Goal: Obtain resource: Download file/media

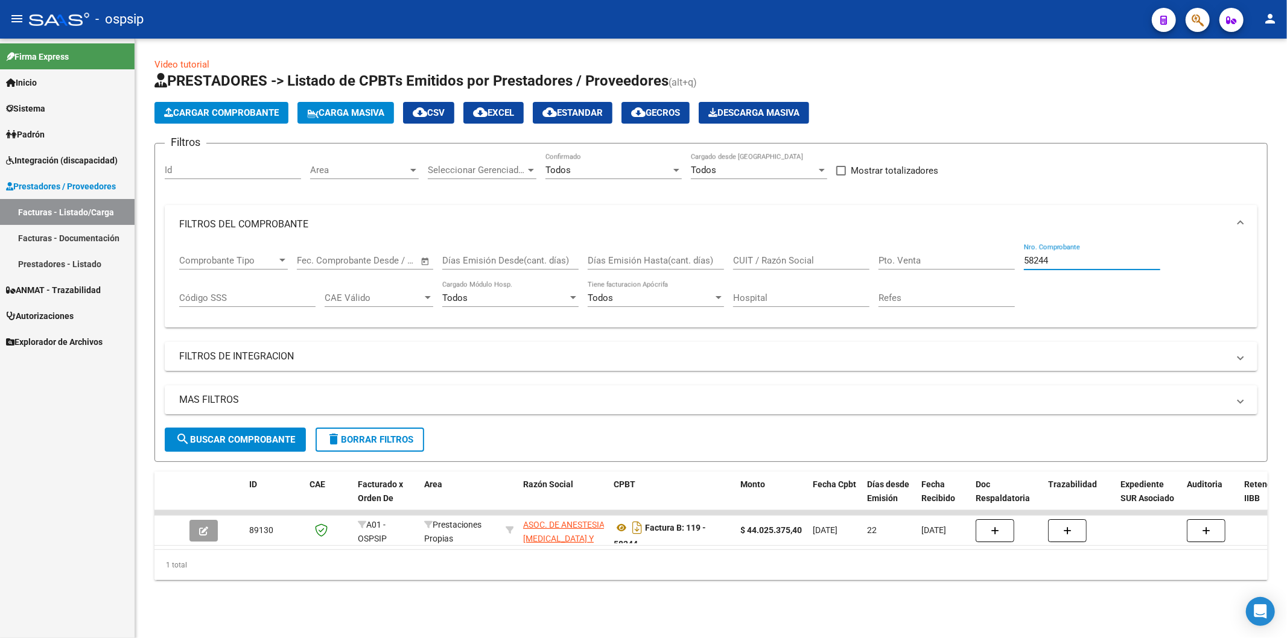
click at [1092, 258] on input "58244" at bounding box center [1092, 260] width 136 height 11
type input "5"
click at [794, 266] on input "CUIT / Razón Social" at bounding box center [801, 260] width 136 height 11
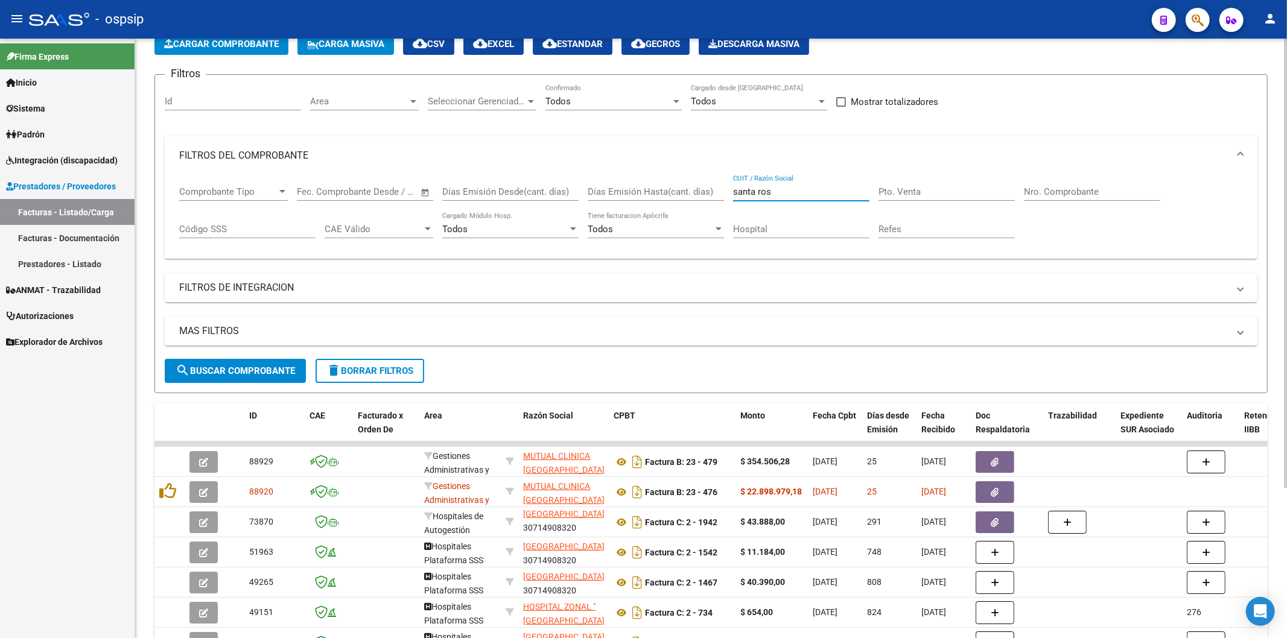
scroll to position [68, 0]
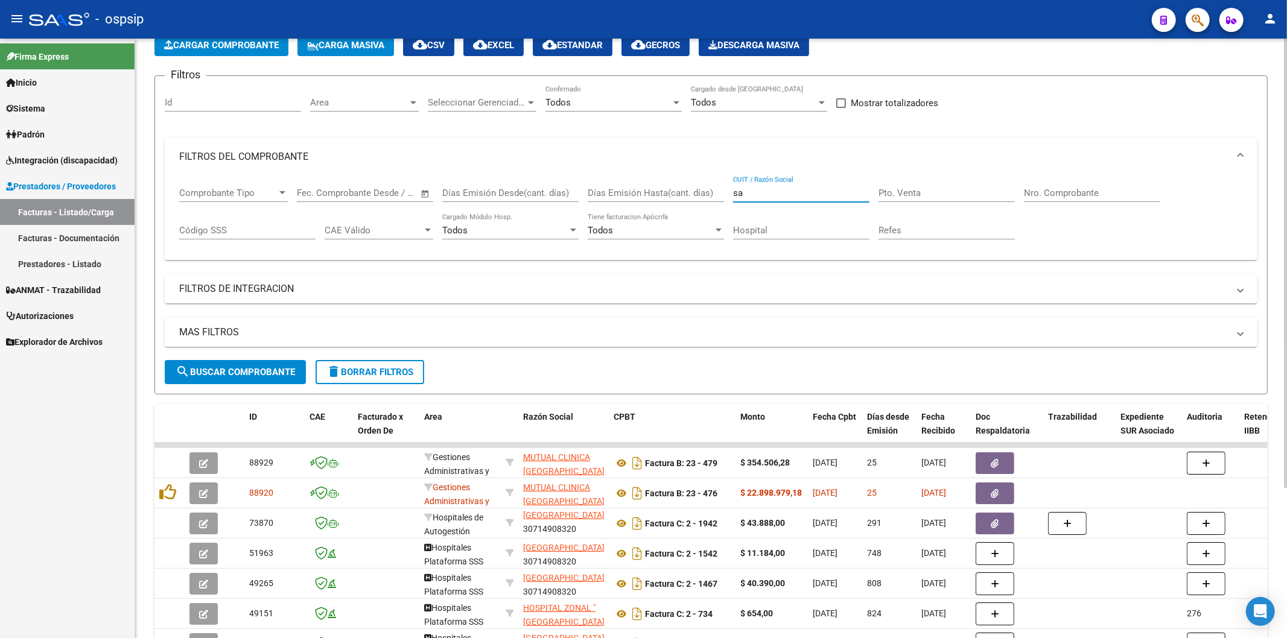
type input "s"
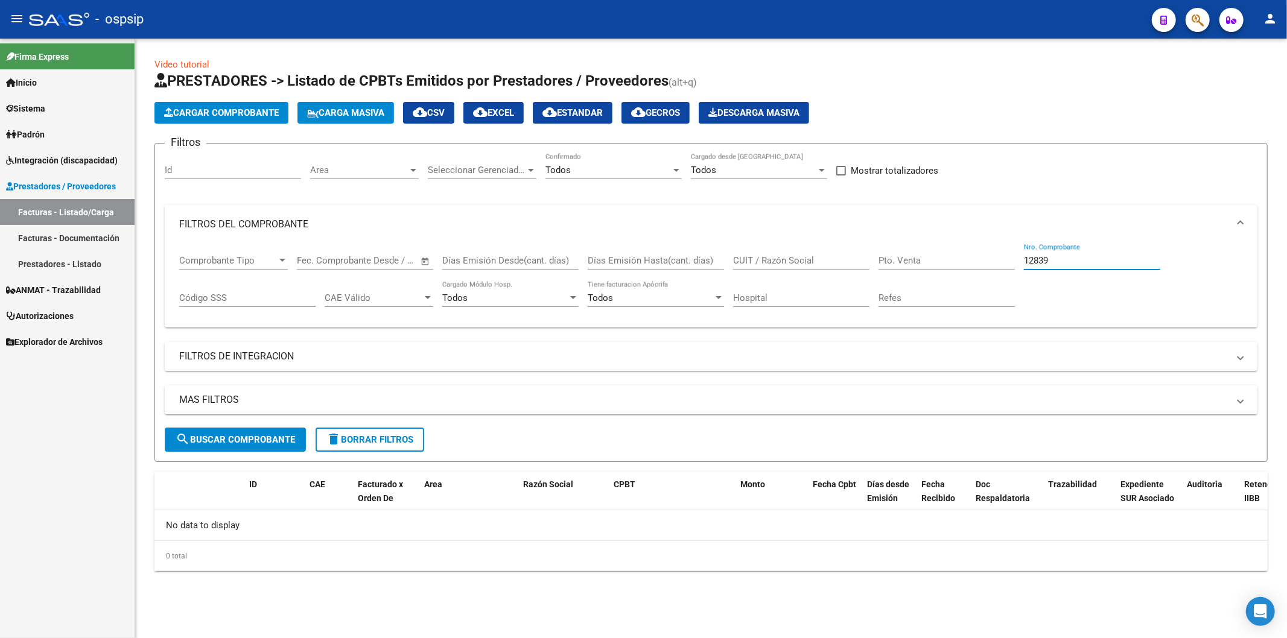
scroll to position [0, 0]
type input "1"
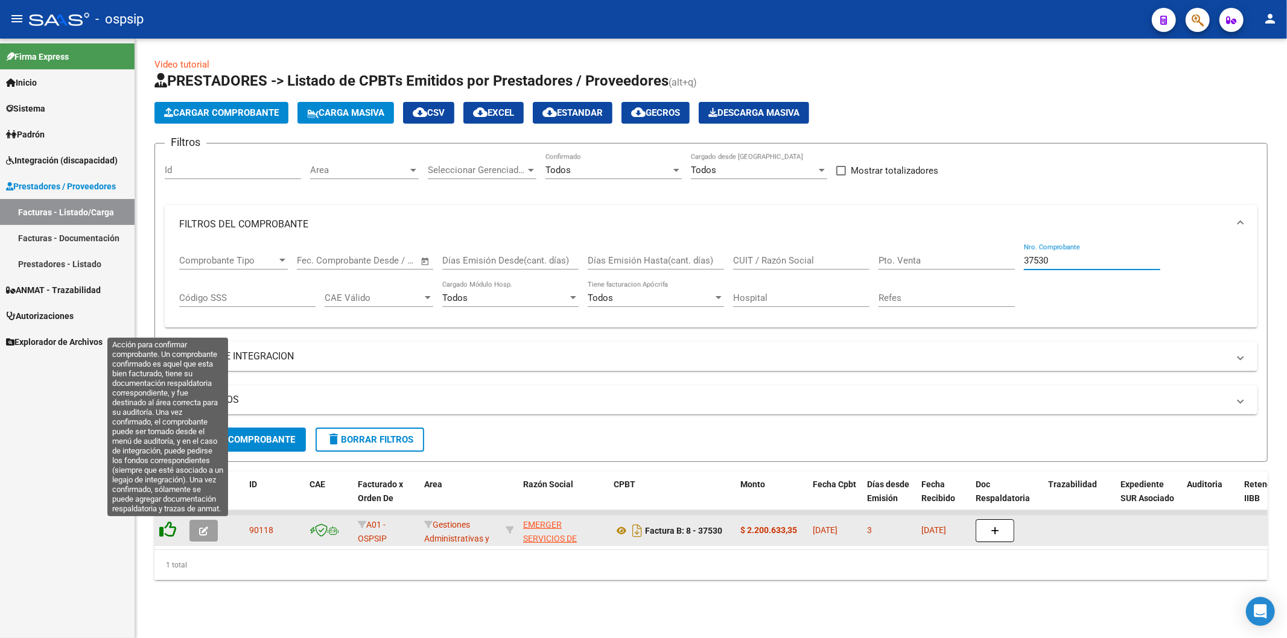
click at [170, 534] on icon at bounding box center [167, 529] width 17 height 17
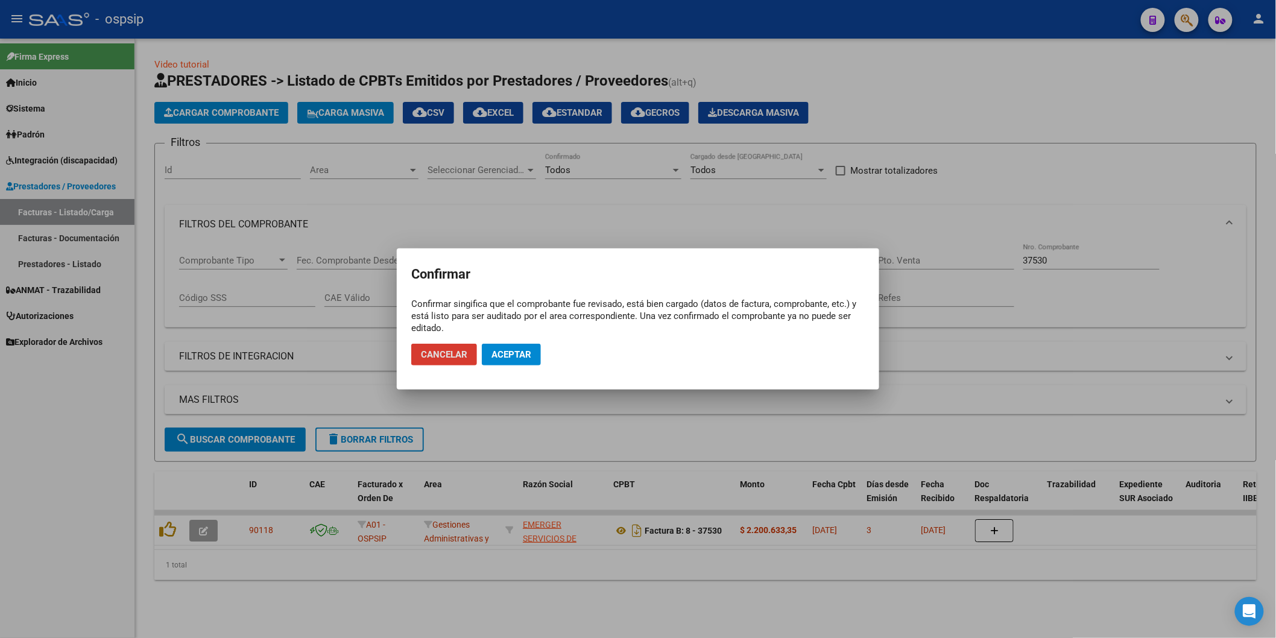
click at [516, 353] on span "Aceptar" at bounding box center [512, 354] width 40 height 11
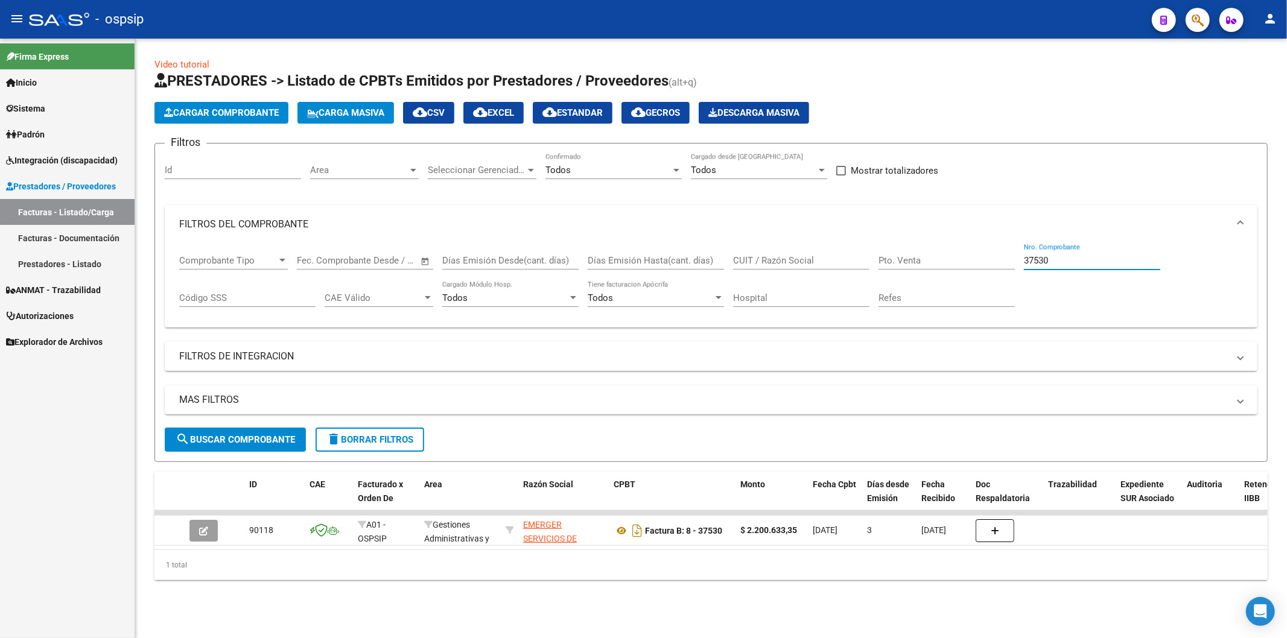
click at [1084, 258] on input "37530" at bounding box center [1092, 260] width 136 height 11
type input "3"
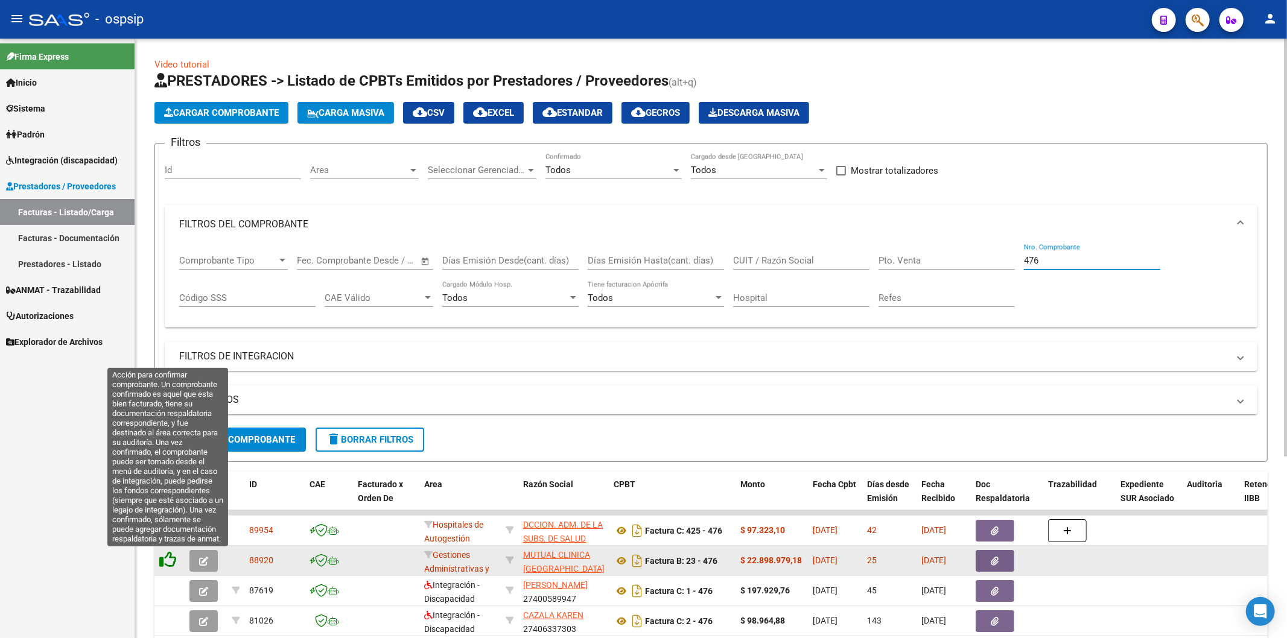
type input "476"
click at [170, 563] on icon at bounding box center [167, 559] width 17 height 17
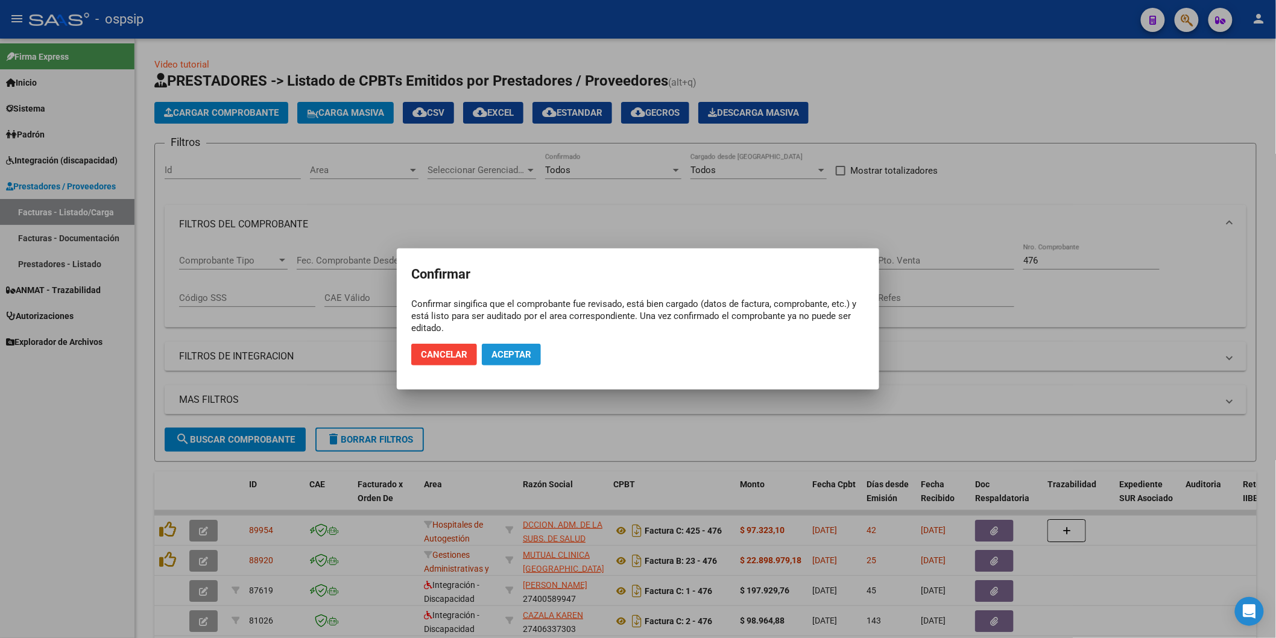
click at [515, 355] on span "Aceptar" at bounding box center [512, 354] width 40 height 11
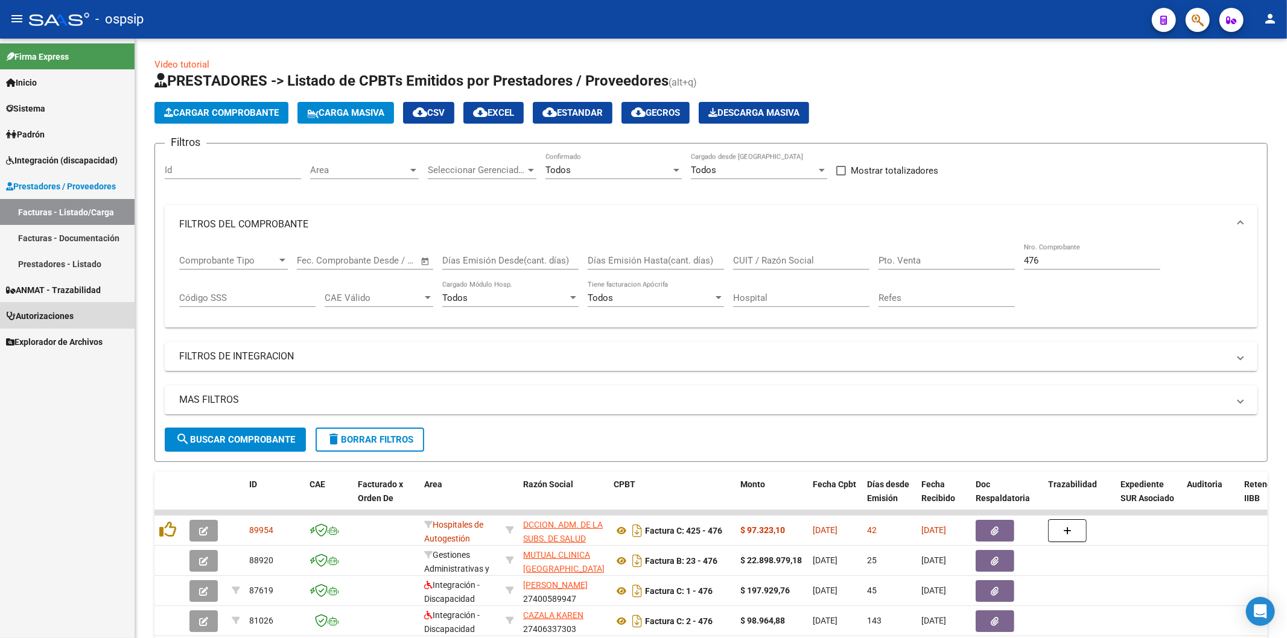
click at [48, 320] on span "Autorizaciones" at bounding box center [40, 315] width 68 height 13
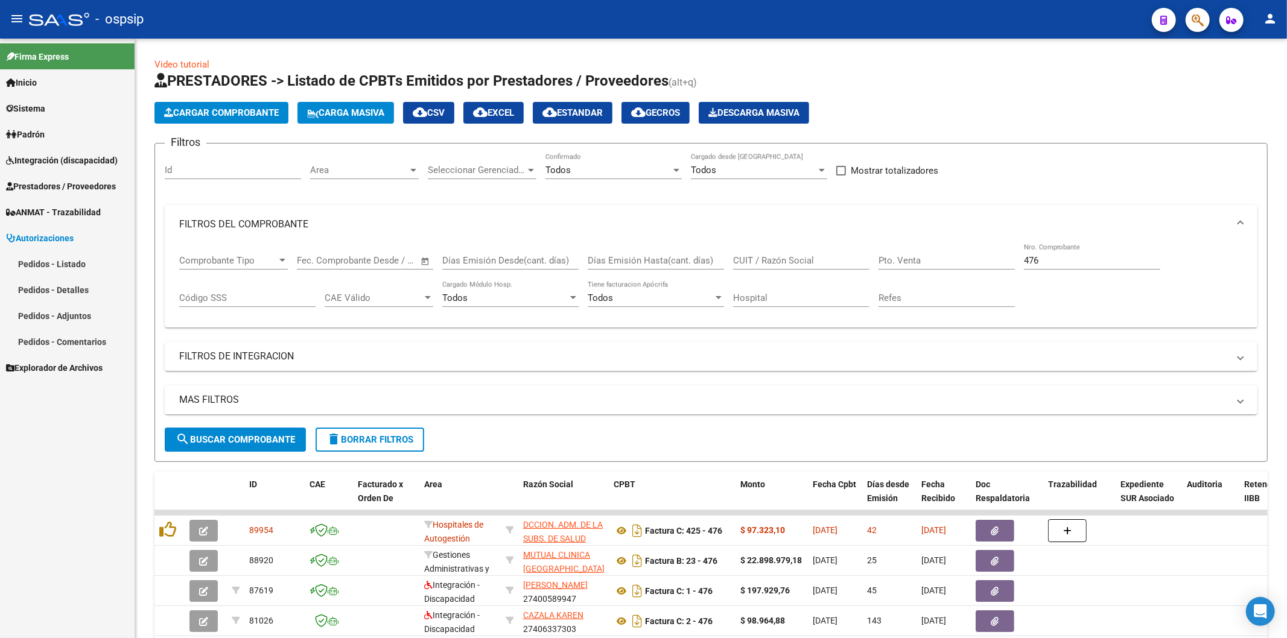
click at [56, 256] on link "Pedidos - Listado" at bounding box center [67, 264] width 135 height 26
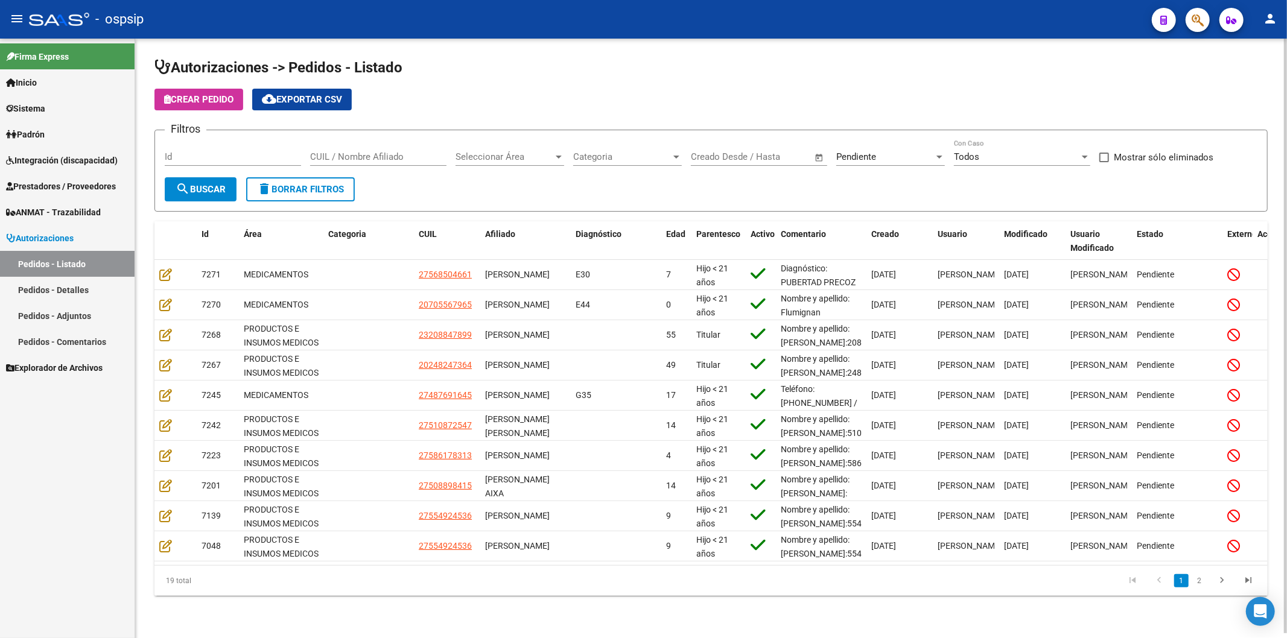
click at [188, 159] on input "Id" at bounding box center [233, 156] width 136 height 11
type input "4300"
click at [925, 165] on div "Pendiente Seleccionar Estado" at bounding box center [890, 153] width 109 height 26
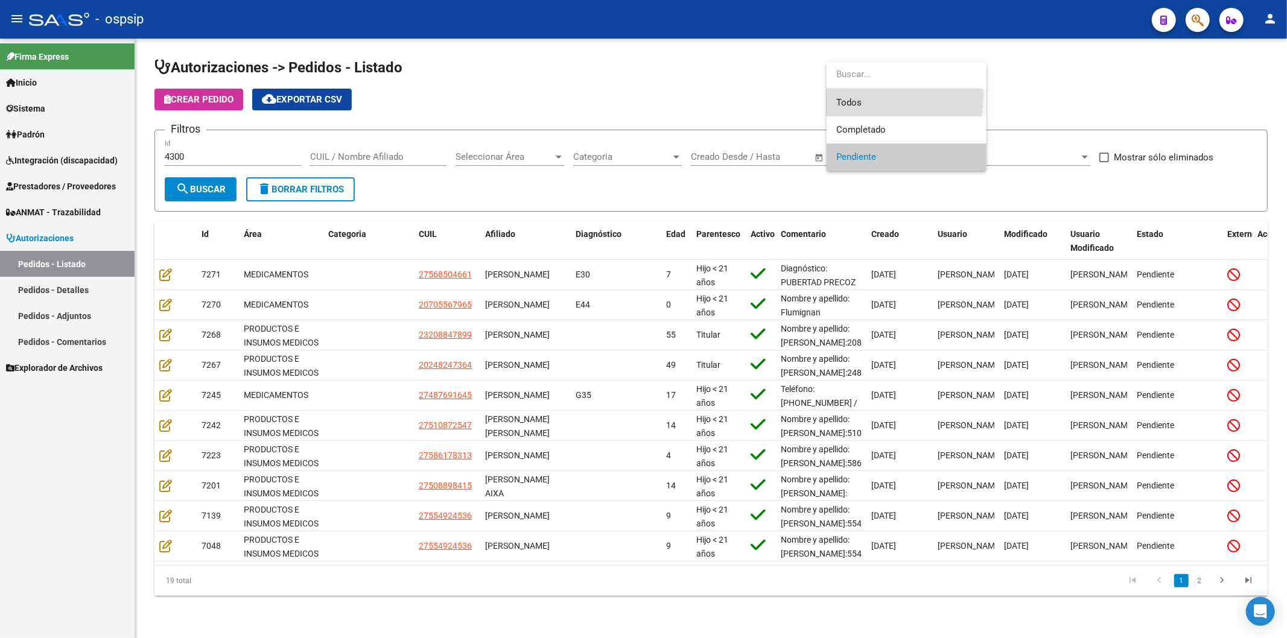
click at [873, 95] on span "Todos" at bounding box center [906, 102] width 141 height 27
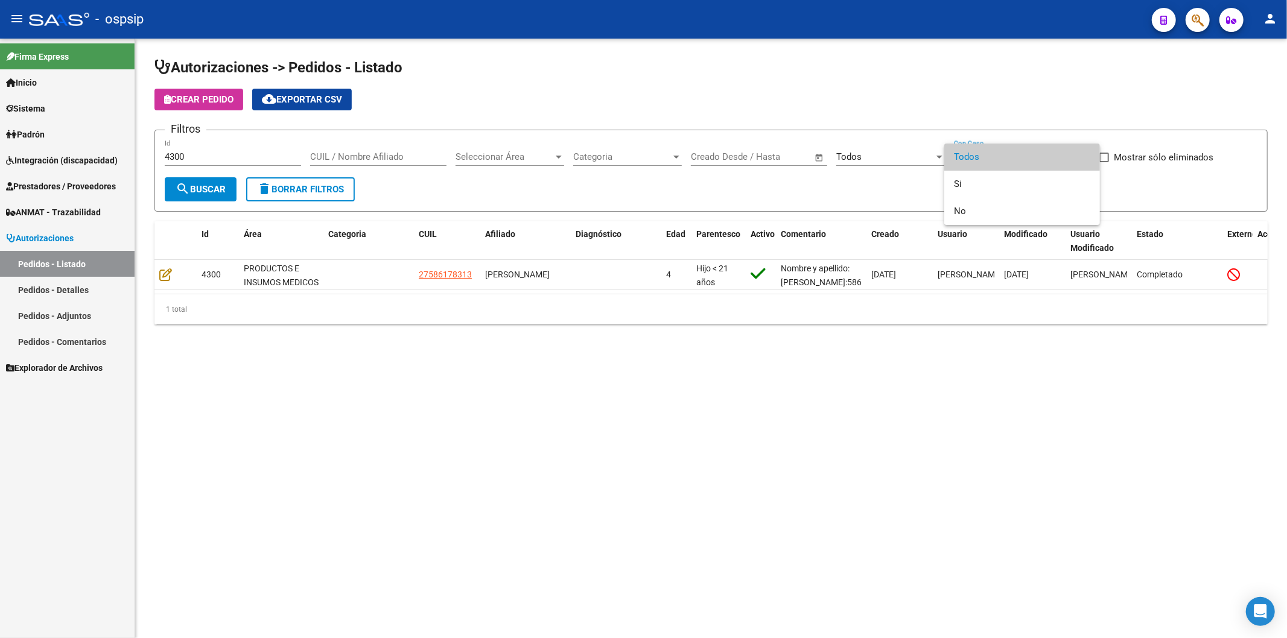
click at [164, 275] on div at bounding box center [643, 319] width 1287 height 638
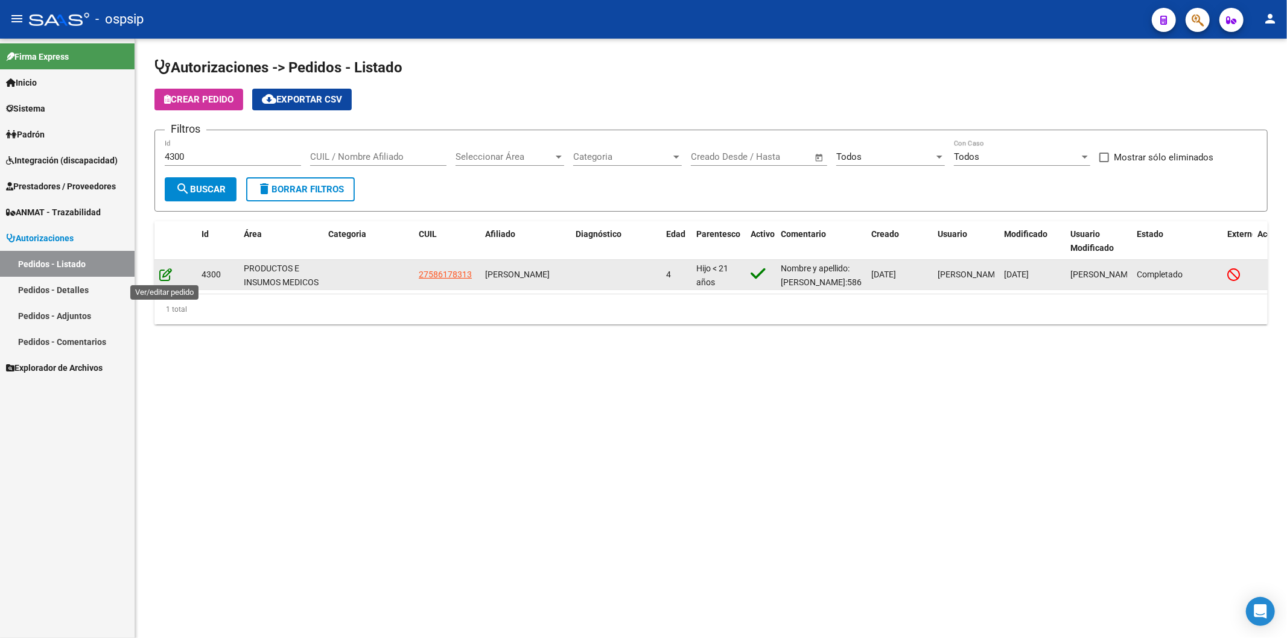
click at [168, 275] on icon at bounding box center [165, 274] width 13 height 13
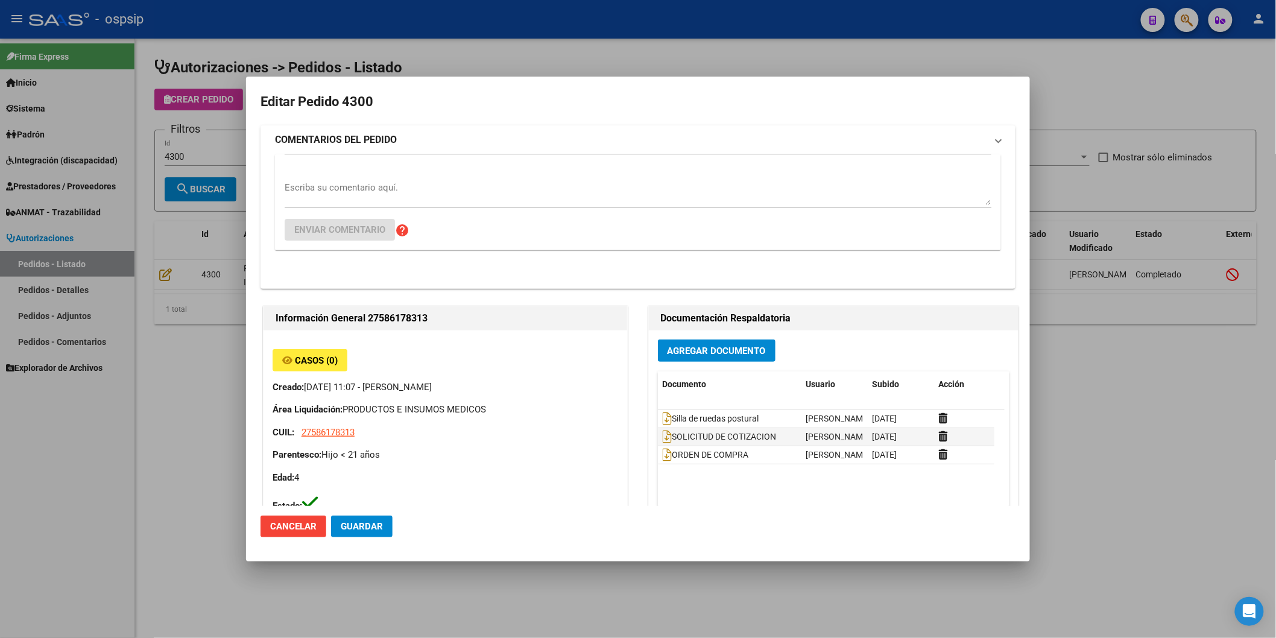
type input "[GEOGRAPHIC_DATA], [PERSON_NAME], [DATE]"
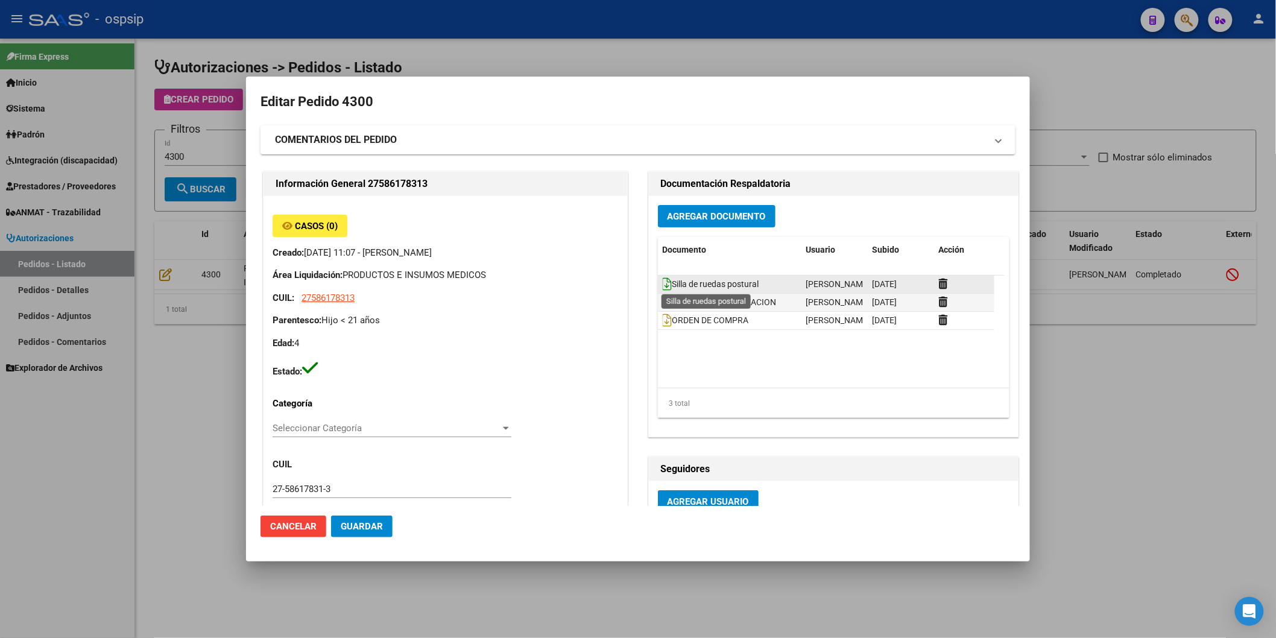
click at [663, 282] on icon at bounding box center [668, 283] width 10 height 13
click at [666, 300] on icon at bounding box center [668, 302] width 10 height 13
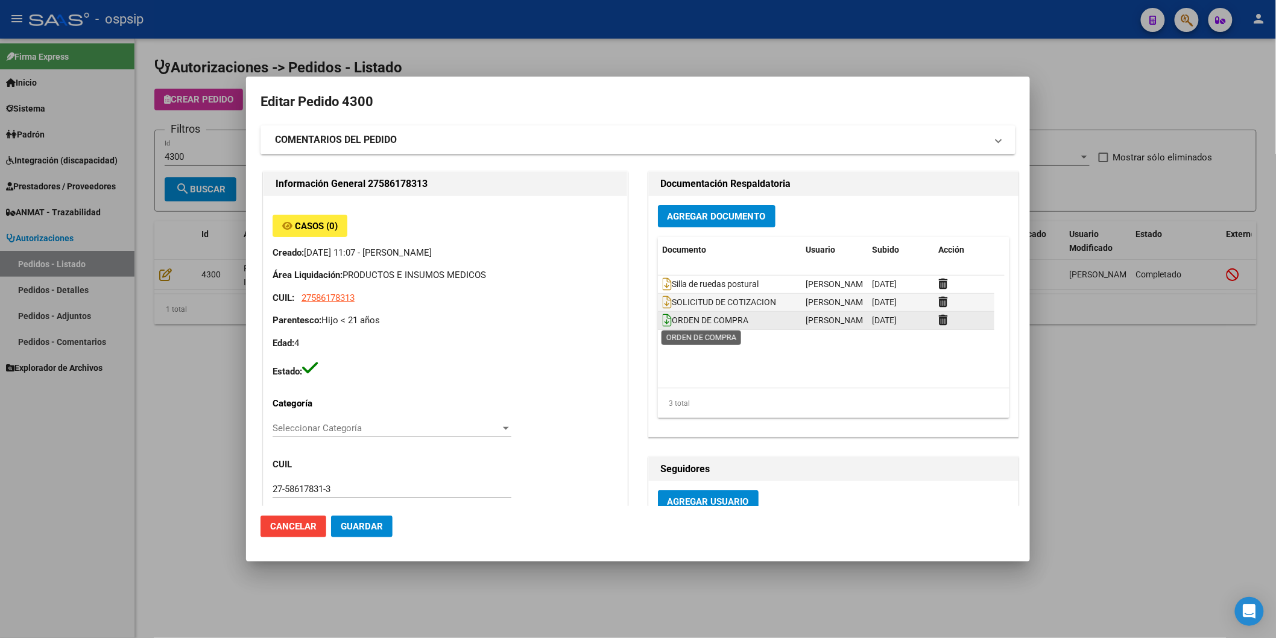
click at [663, 322] on icon at bounding box center [668, 320] width 10 height 13
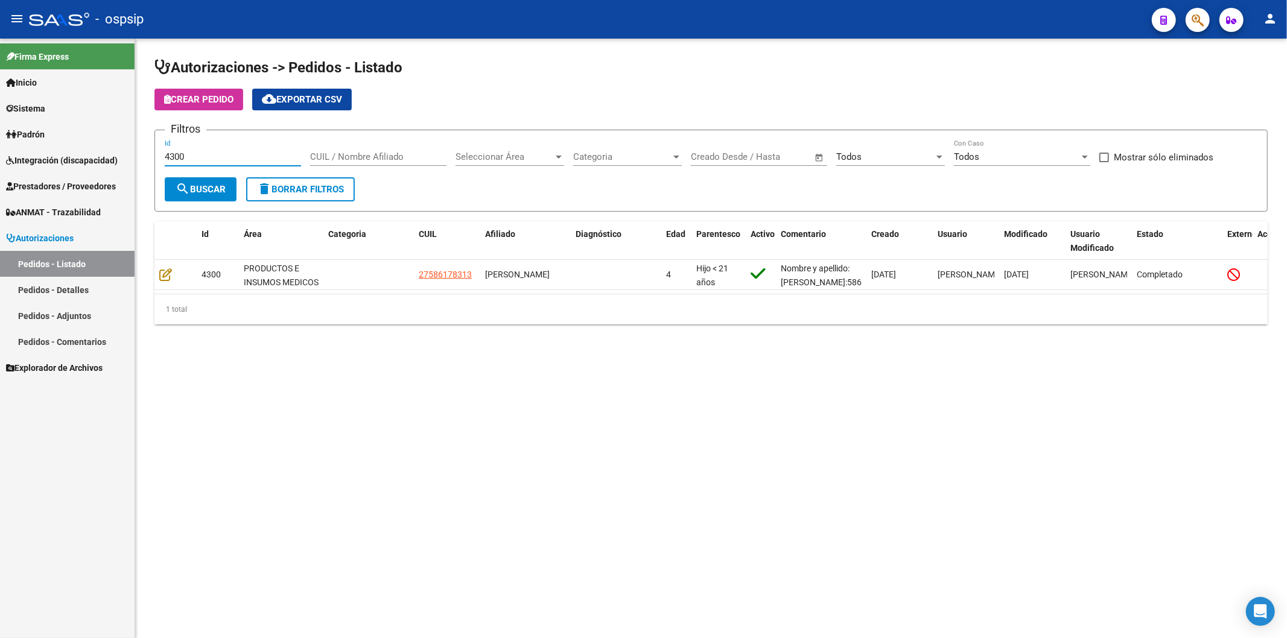
click at [210, 158] on input "4300" at bounding box center [233, 156] width 136 height 11
type input "4"
click at [67, 183] on span "Prestadores / Proveedores" at bounding box center [61, 186] width 110 height 13
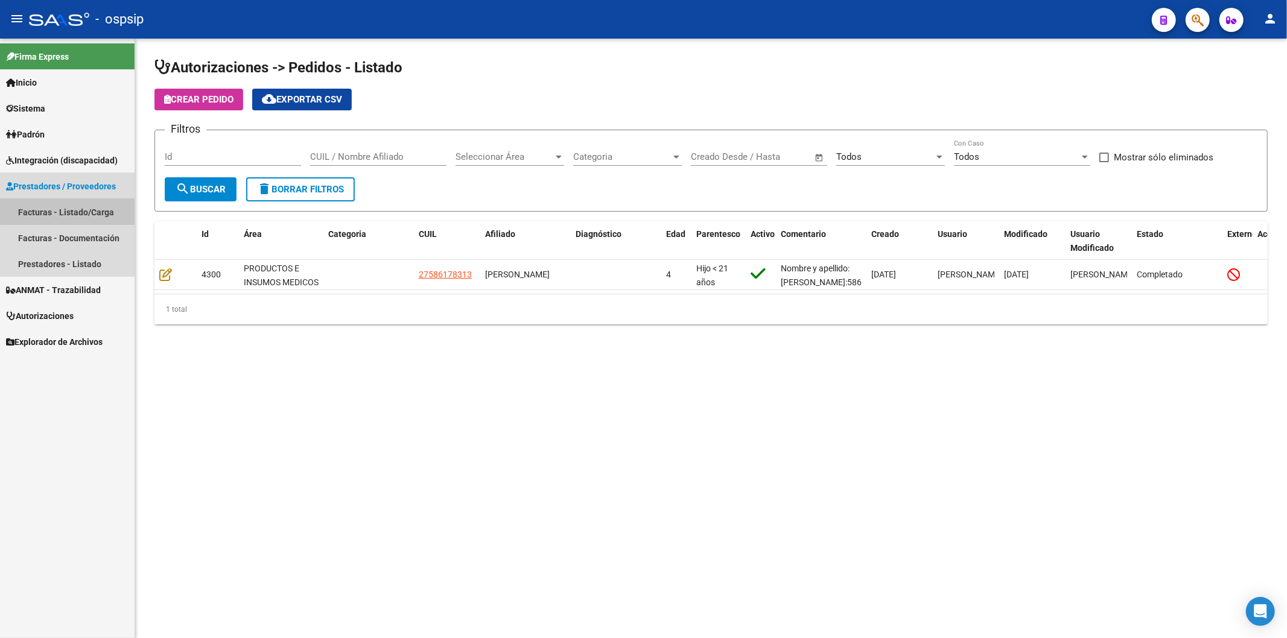
click at [76, 212] on link "Facturas - Listado/Carga" at bounding box center [67, 212] width 135 height 26
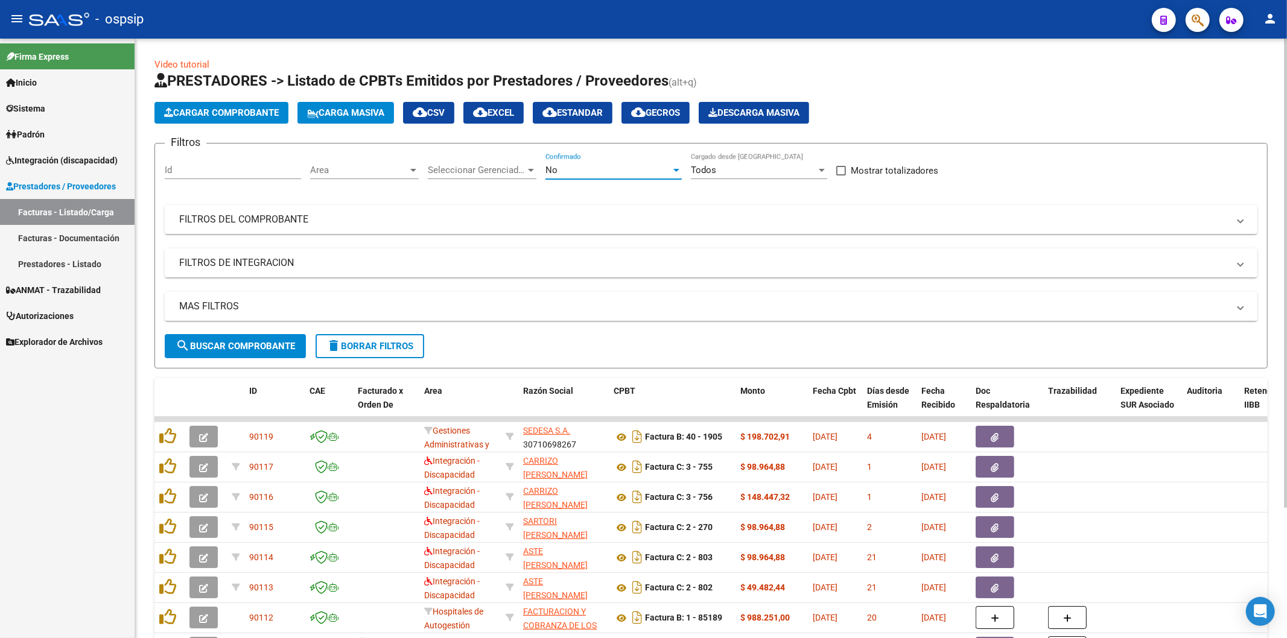
click at [674, 165] on div at bounding box center [676, 170] width 11 height 10
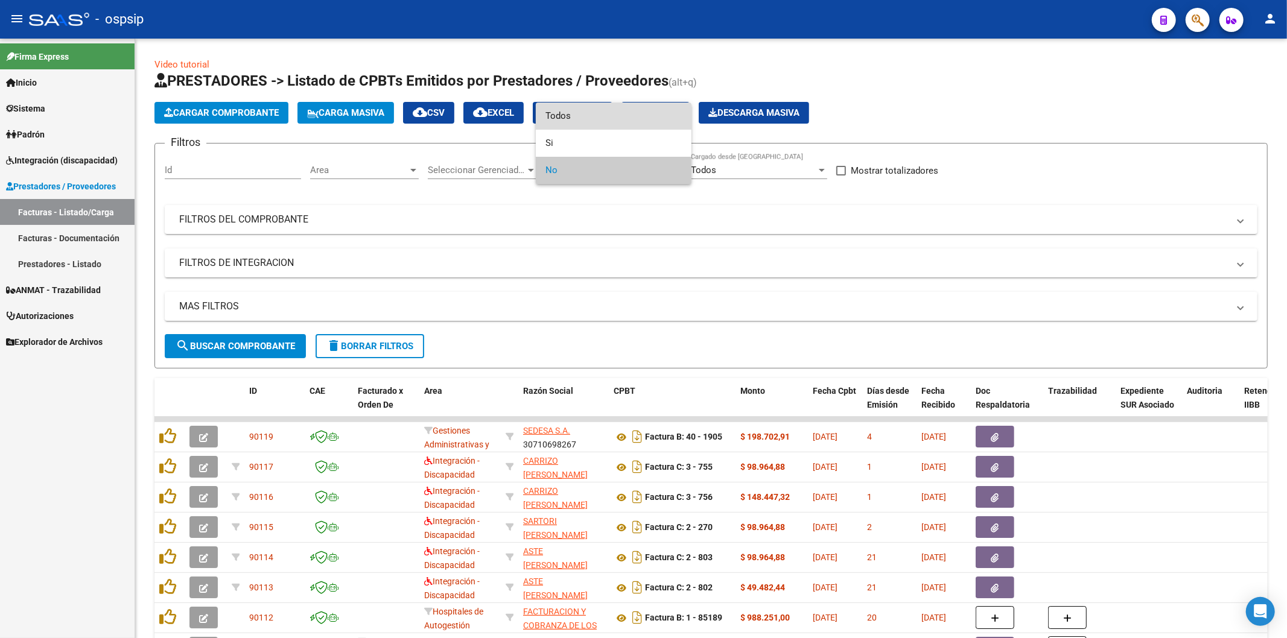
click at [623, 112] on span "Todos" at bounding box center [613, 116] width 136 height 27
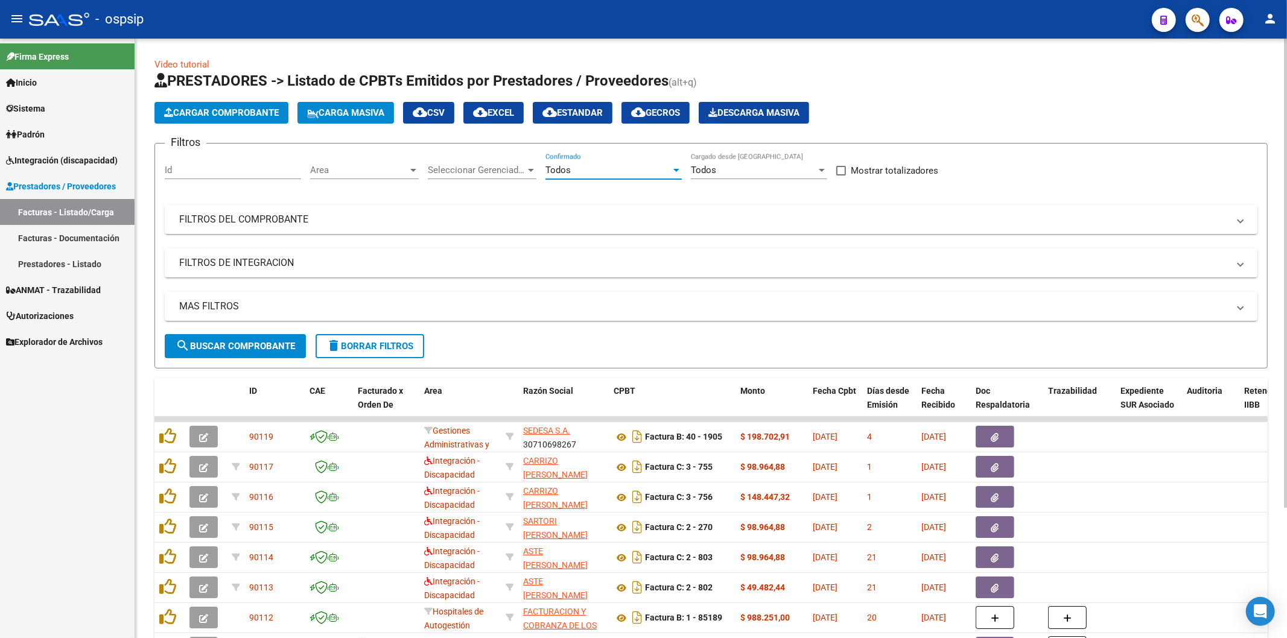
click at [228, 349] on span "search Buscar Comprobante" at bounding box center [235, 346] width 119 height 11
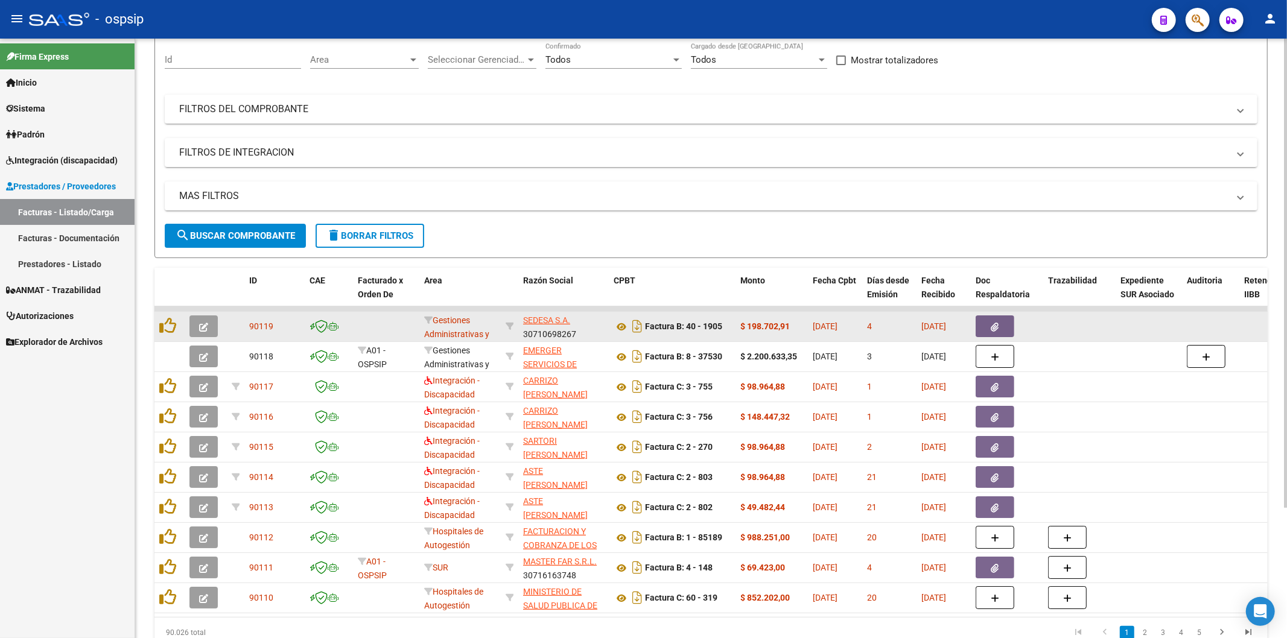
scroll to position [134, 0]
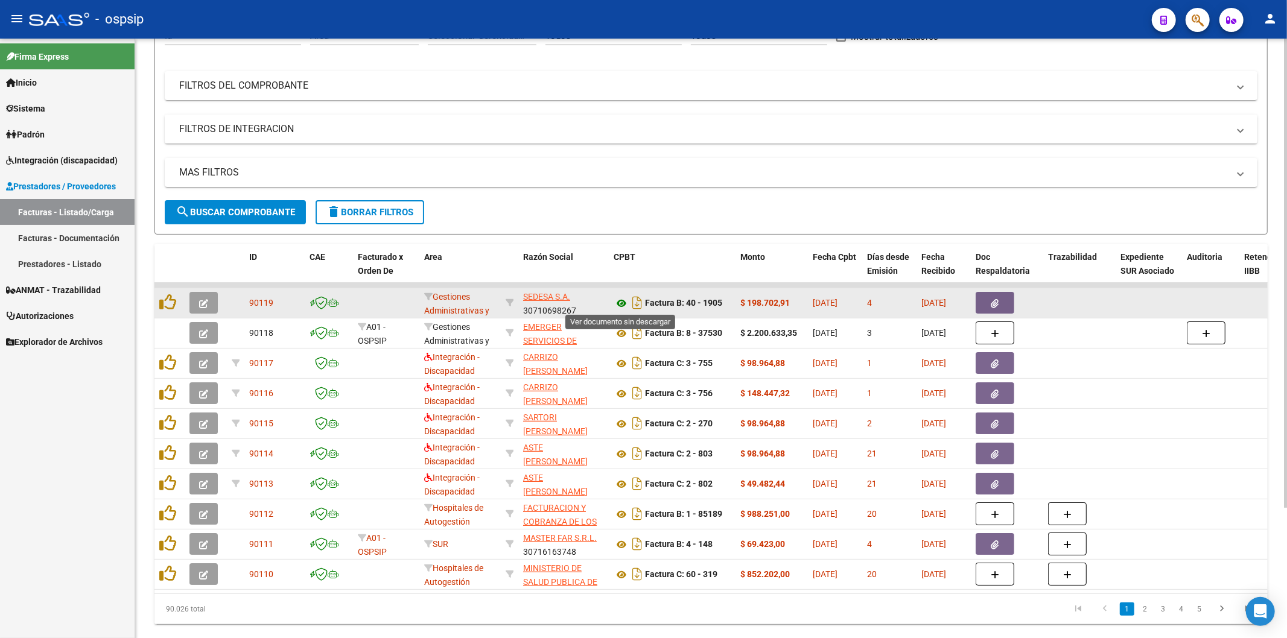
click at [623, 300] on icon at bounding box center [621, 303] width 16 height 14
click at [999, 304] on button "button" at bounding box center [994, 303] width 39 height 22
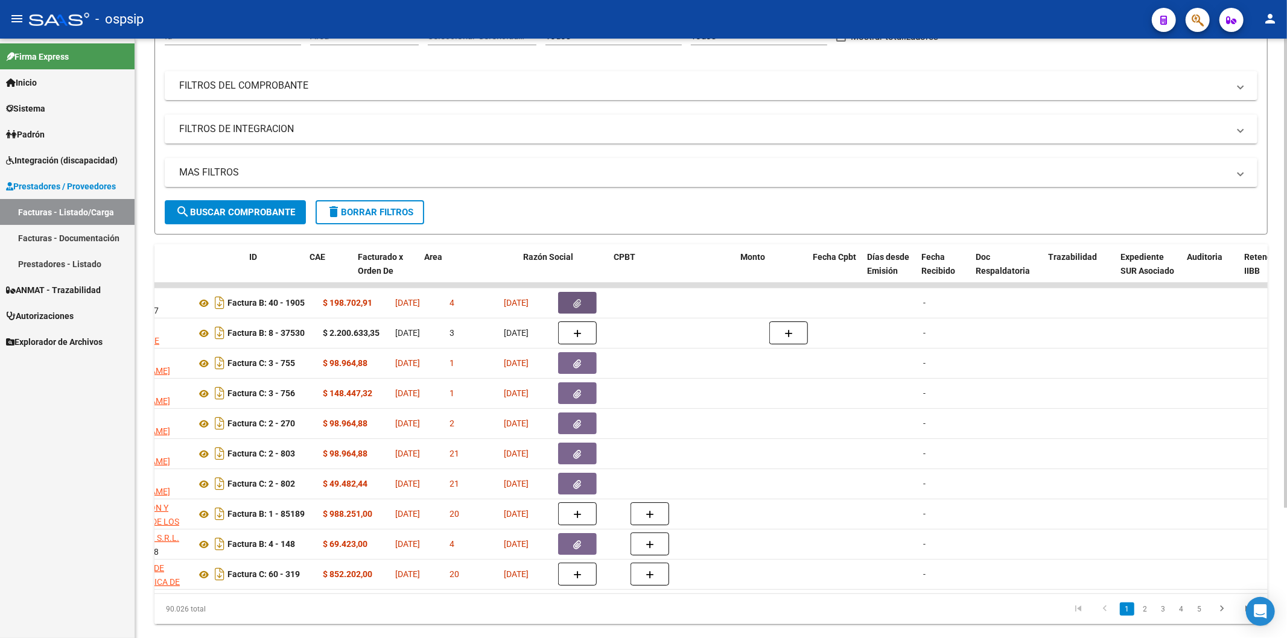
scroll to position [0, 0]
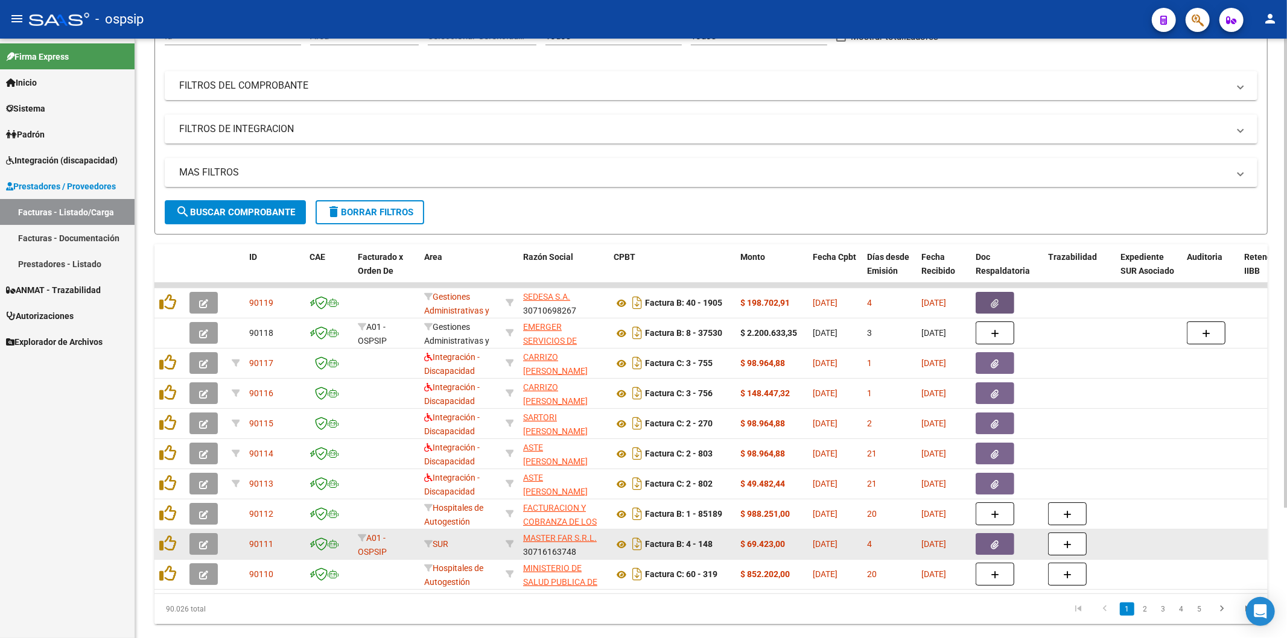
click at [992, 540] on icon "button" at bounding box center [995, 544] width 8 height 9
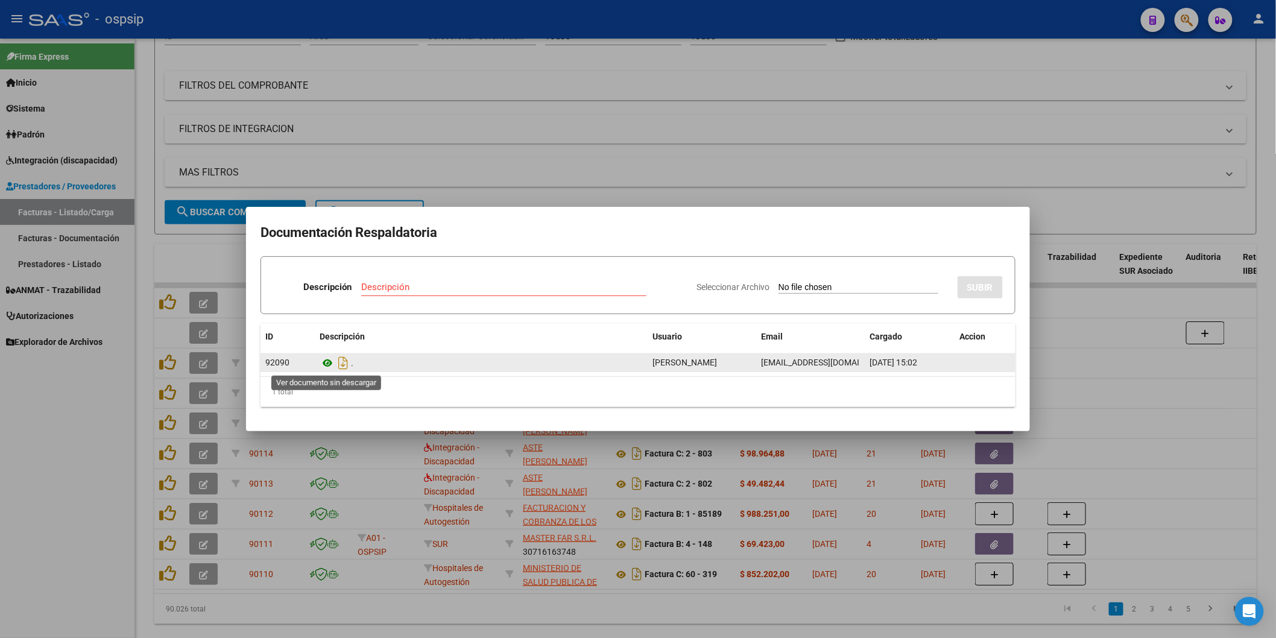
click at [327, 363] on icon at bounding box center [328, 363] width 16 height 14
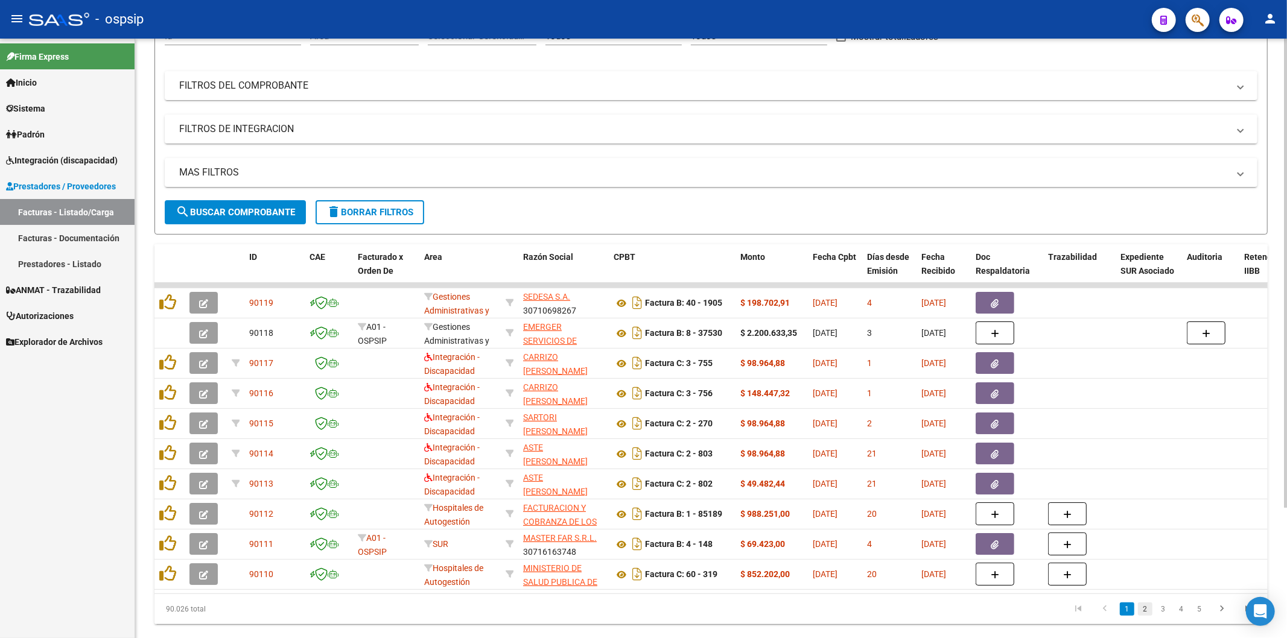
click at [1147, 616] on link "2" at bounding box center [1145, 609] width 14 height 13
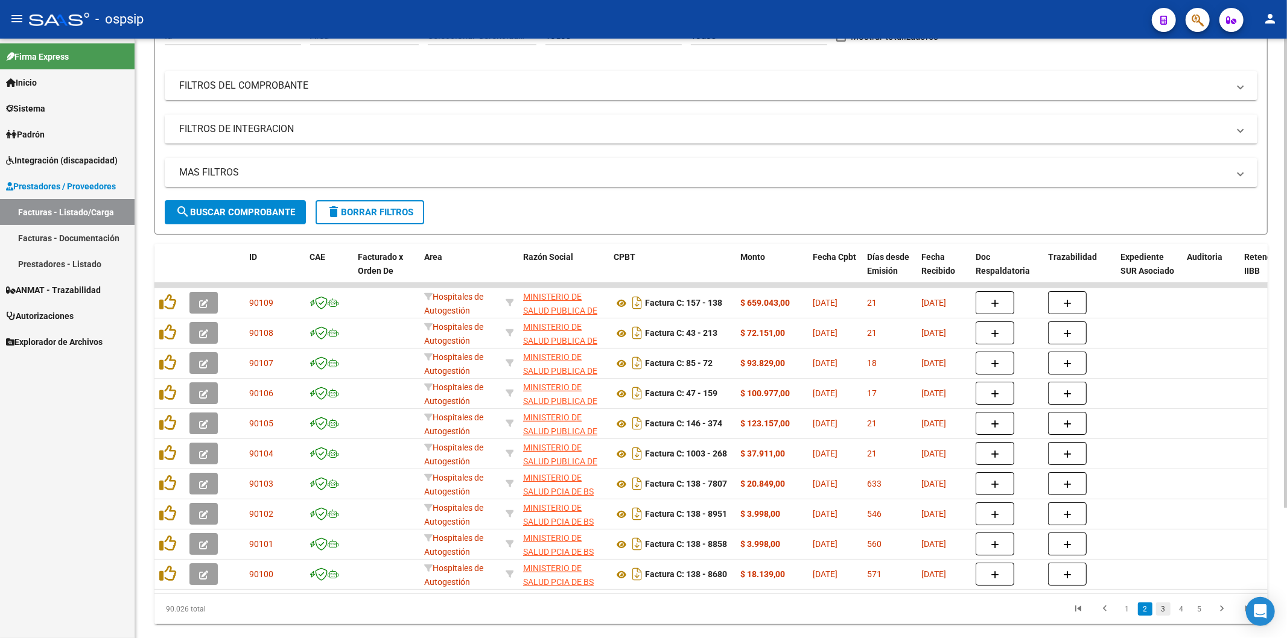
click at [1165, 616] on link "3" at bounding box center [1163, 609] width 14 height 13
click at [1181, 616] on link "4" at bounding box center [1181, 609] width 14 height 13
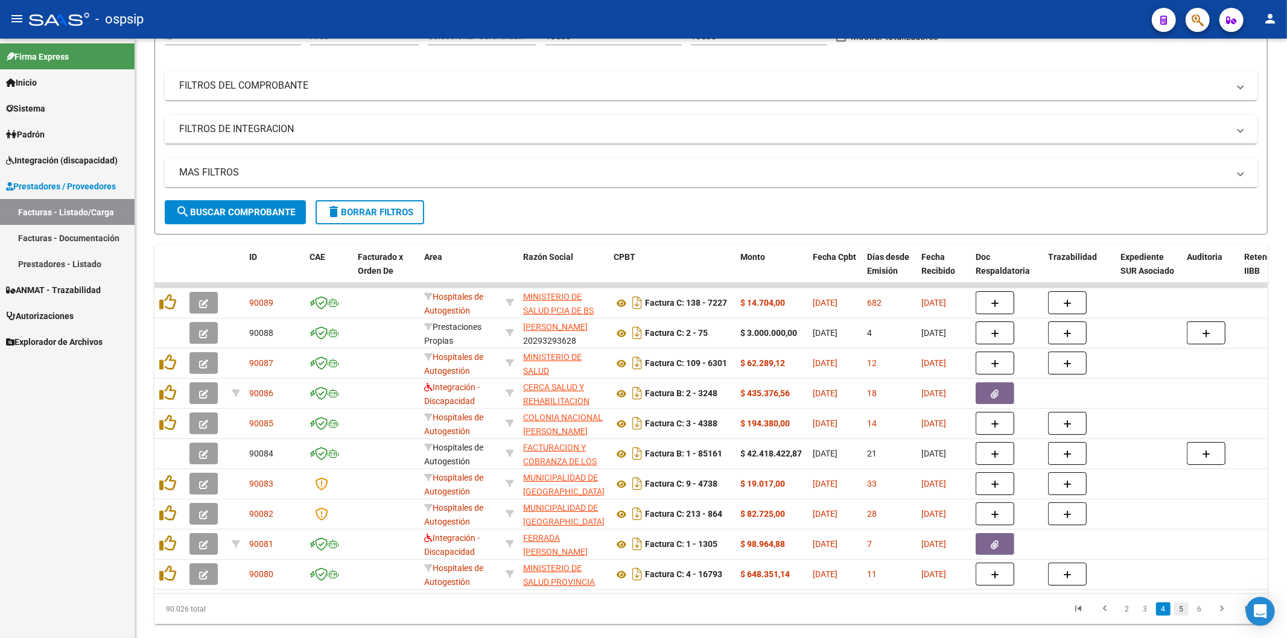
click at [1181, 616] on link "5" at bounding box center [1181, 609] width 14 height 13
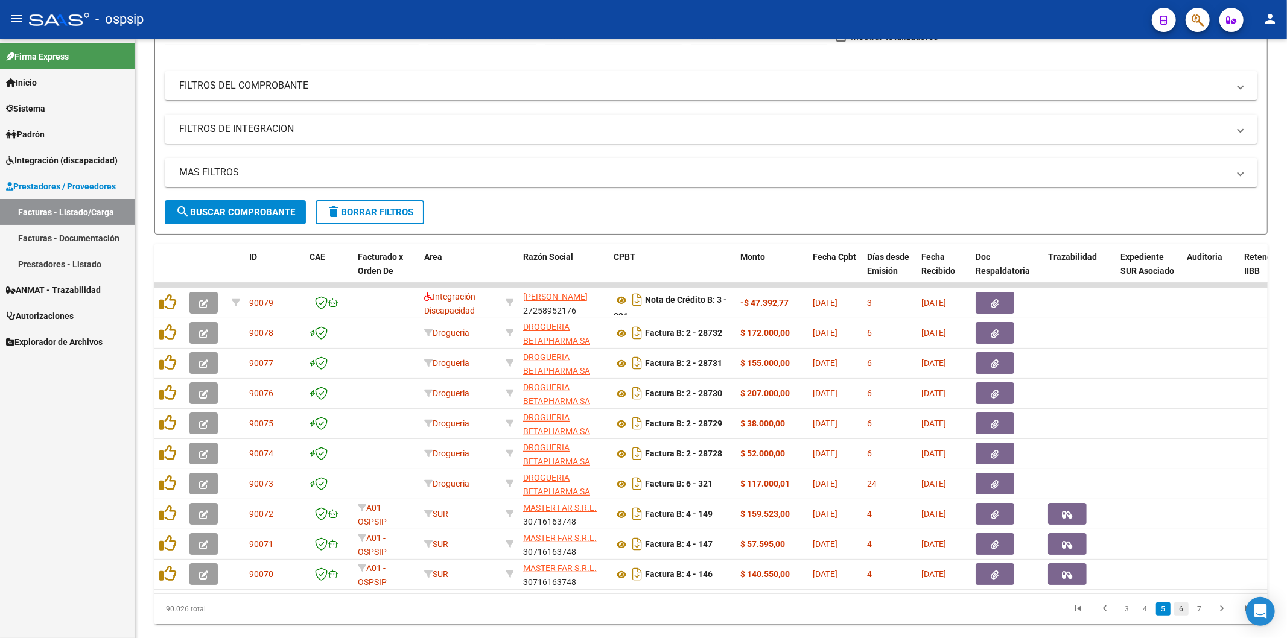
click at [1179, 616] on link "6" at bounding box center [1181, 609] width 14 height 13
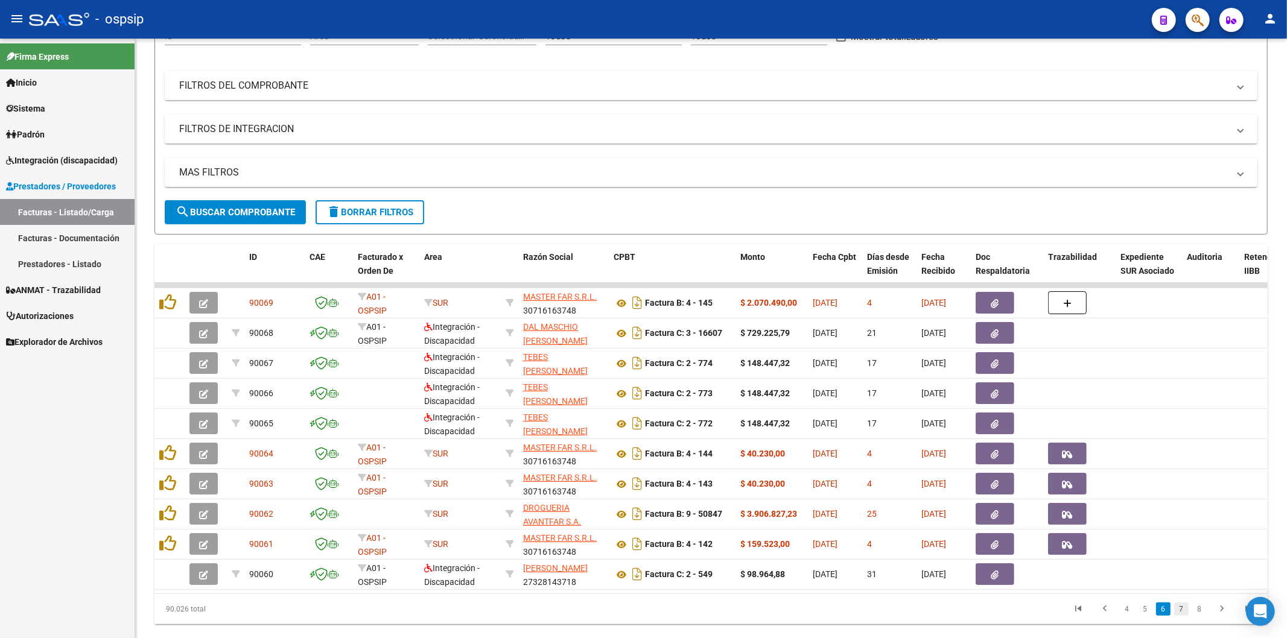
click at [1183, 616] on link "7" at bounding box center [1181, 609] width 14 height 13
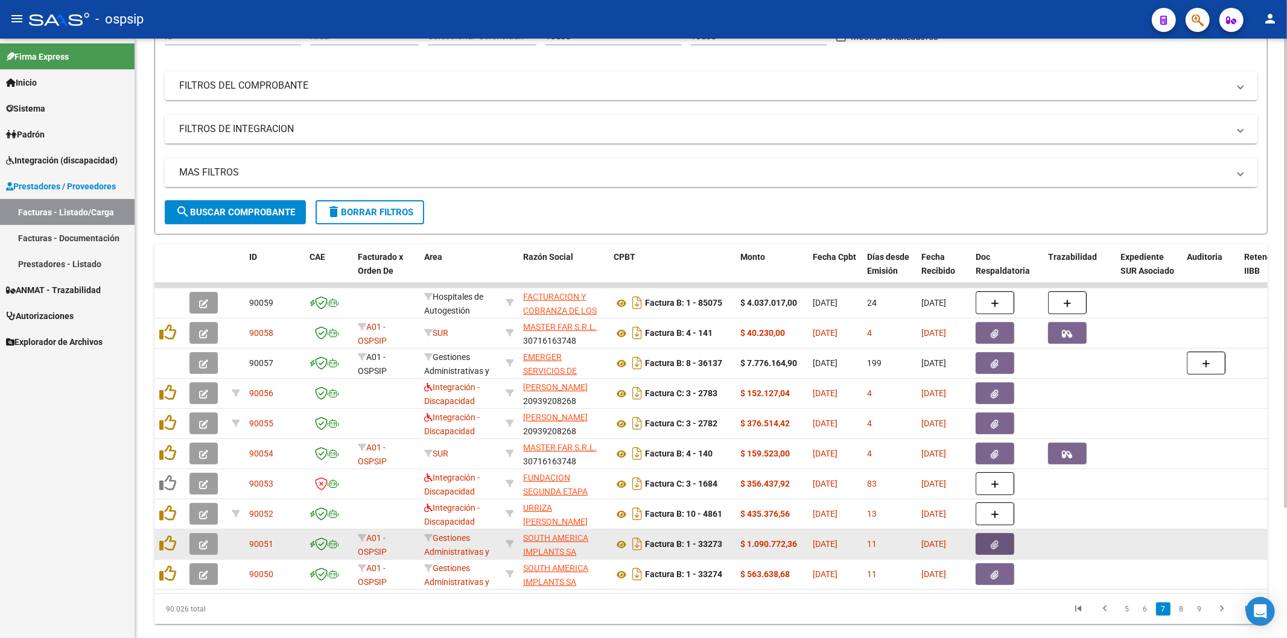
click at [992, 546] on icon "button" at bounding box center [995, 544] width 8 height 9
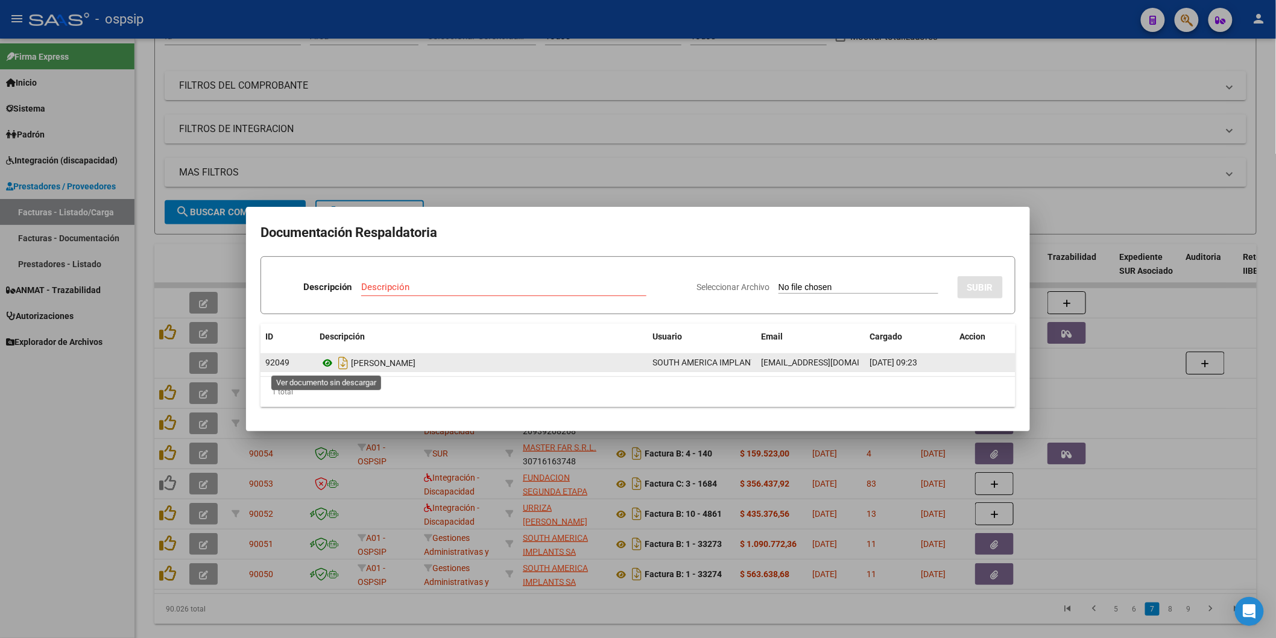
click at [328, 361] on icon at bounding box center [328, 363] width 16 height 14
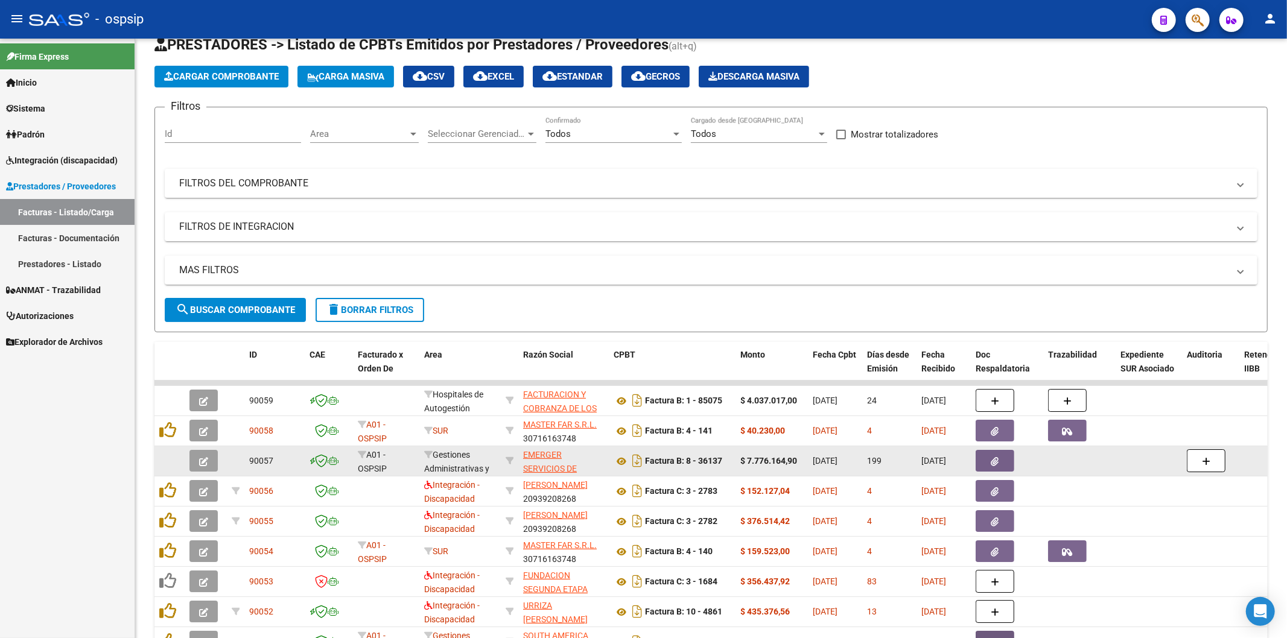
scroll to position [33, 0]
